Goal: Information Seeking & Learning: Find specific page/section

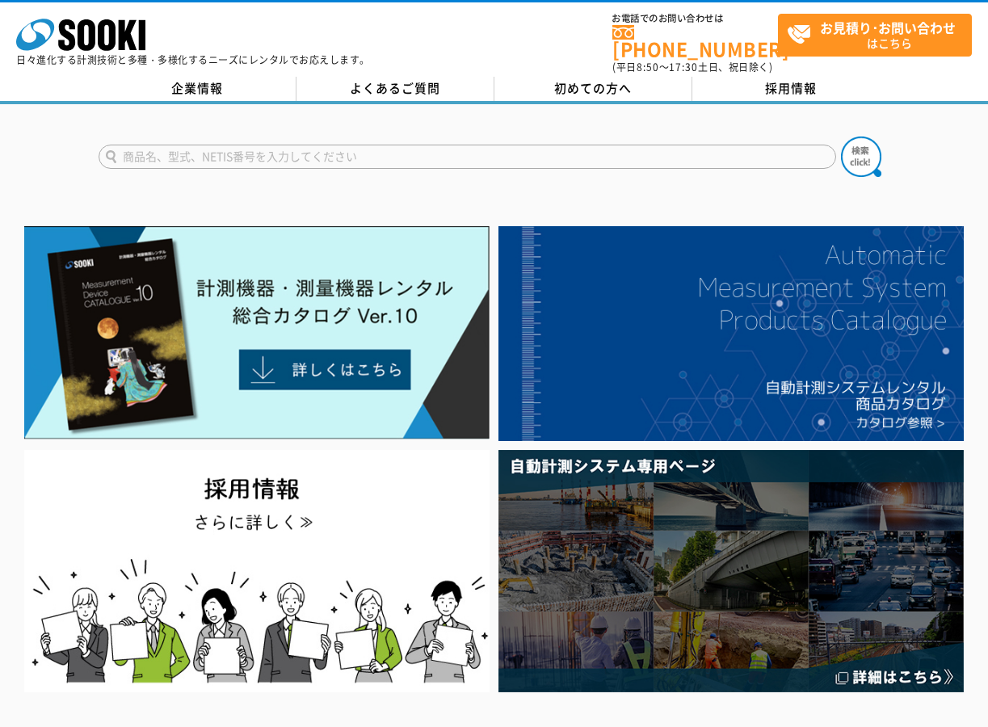
drag, startPoint x: 0, startPoint y: 0, endPoint x: 281, endPoint y: 147, distance: 317.3
click at [281, 147] on input "text" at bounding box center [468, 157] width 738 height 24
type input "ぐらロイド"
click at [841, 137] on button at bounding box center [861, 157] width 40 height 40
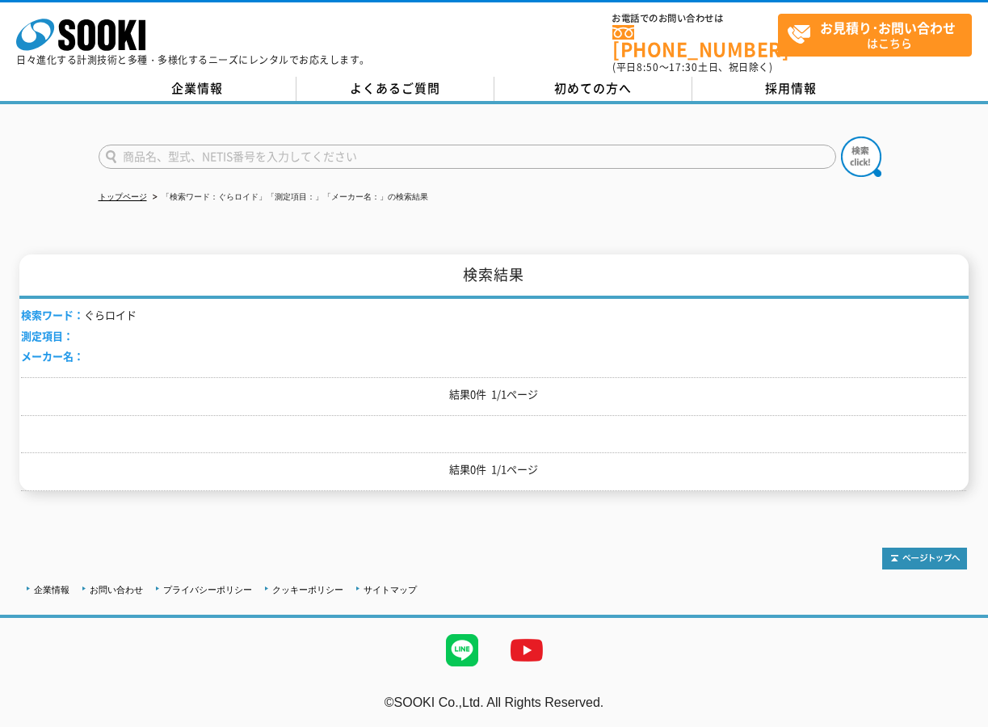
click at [347, 145] on input "text" at bounding box center [468, 157] width 738 height 24
click at [386, 158] on input "text" at bounding box center [468, 157] width 738 height 24
type input "広域傾斜検知器"
click at [841, 137] on button at bounding box center [861, 157] width 40 height 40
